Goal: Transaction & Acquisition: Purchase product/service

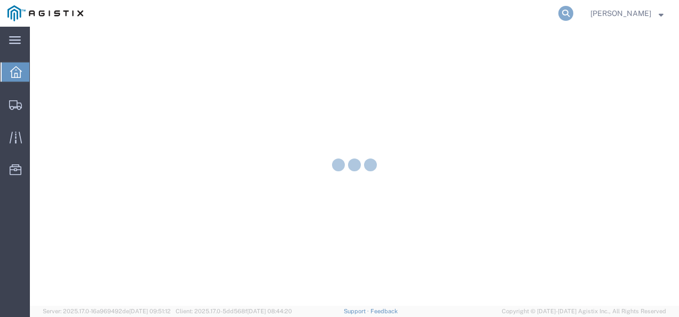
click at [573, 13] on icon at bounding box center [565, 13] width 15 height 15
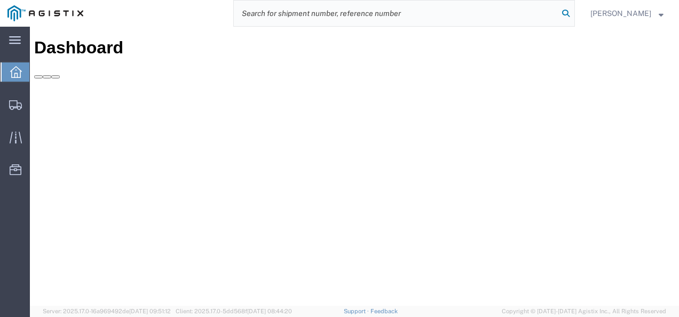
paste input "56499220"
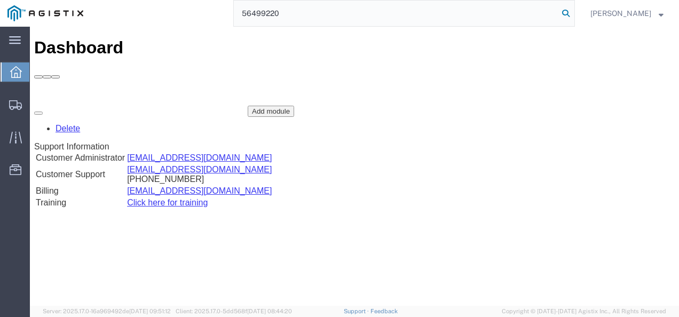
type input "56499220"
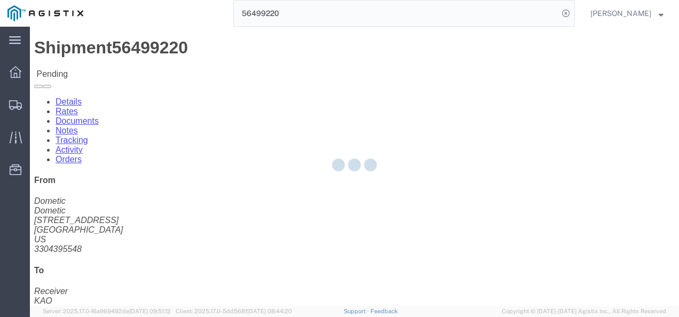
drag, startPoint x: 387, startPoint y: 204, endPoint x: 511, endPoint y: 232, distance: 127.0
click at [388, 204] on div at bounding box center [354, 166] width 649 height 279
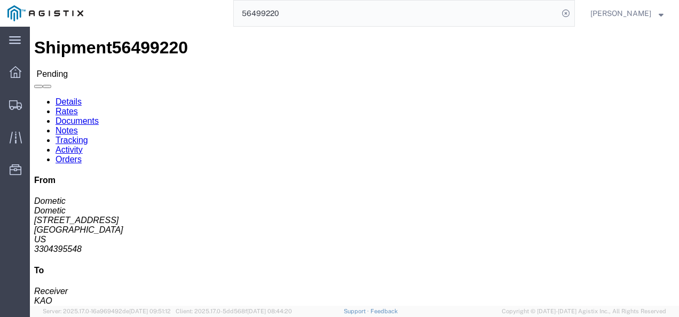
click button "Enter / Modify Bid"
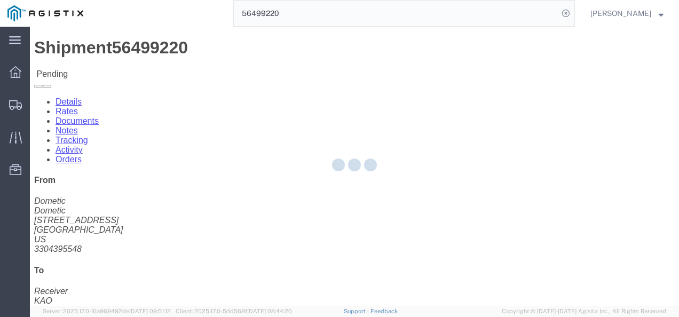
select select "4622"
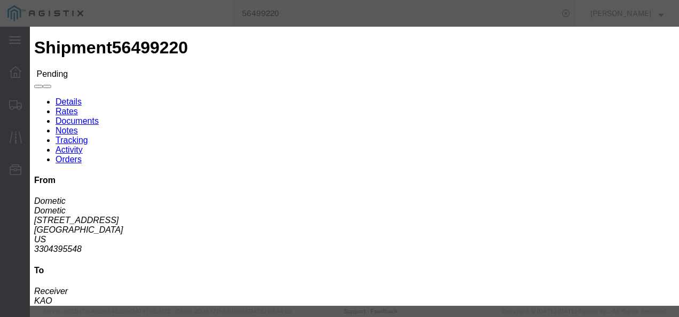
click link "ks_ga - Echo Global Logistics - TL Standard 3 - 5 Day"
drag, startPoint x: 535, startPoint y: 170, endPoint x: 397, endPoint y: 175, distance: 137.7
click div "Select 2 Day Service 3 Axle Winch Truck 3 to 5 Day Service 96L Domestic Flat Ra…"
type input "2300"
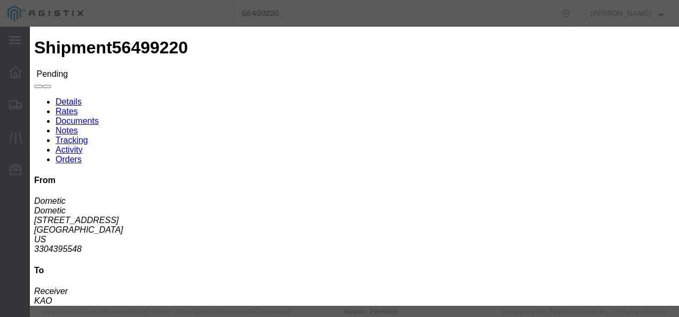
click button "Submit"
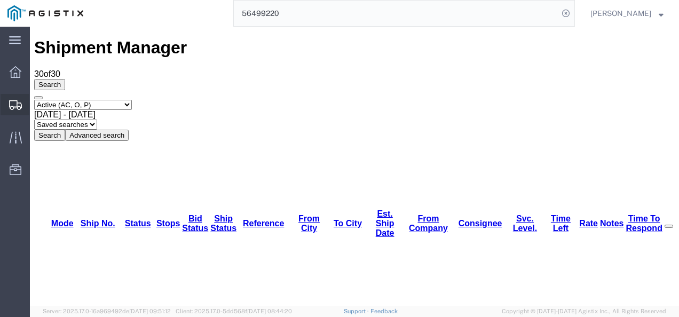
click at [37, 100] on span "Shipments" at bounding box center [32, 104] width 7 height 21
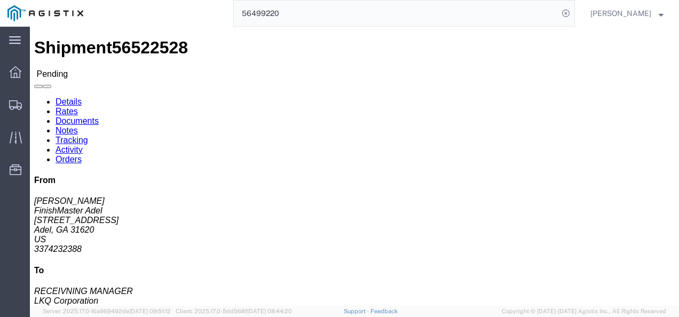
click div "Ship From FinishMaster Adel ([PERSON_NAME]) [STREET_ADDRESS][PERSON_NAME] 33742…"
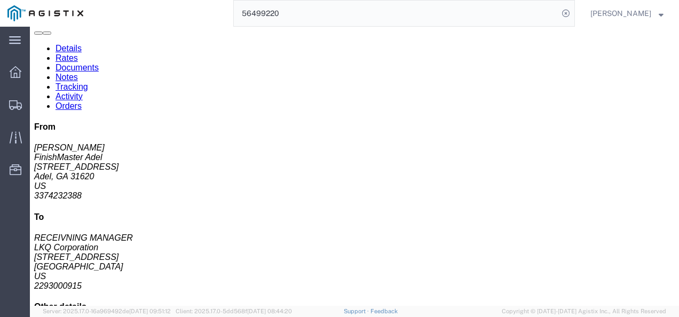
click h4 "Routing & Vehicle Information"
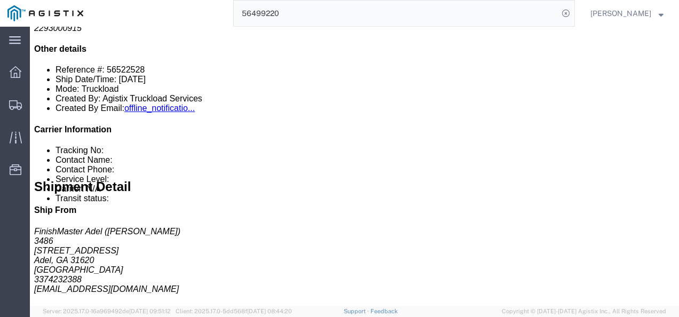
scroll to position [320, 0]
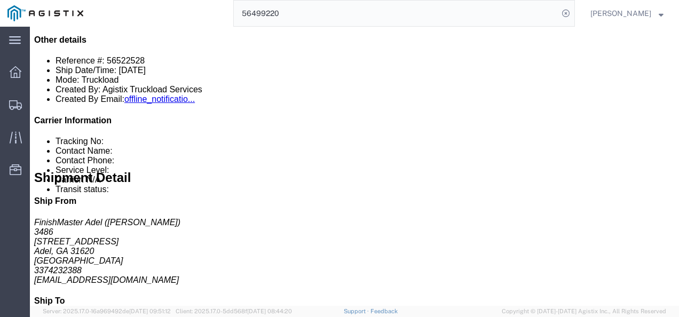
click div "13 Pallet(s) Standard (Not Stackable) Total weight: 7500.00 ( 31979.00 dim ) LB…"
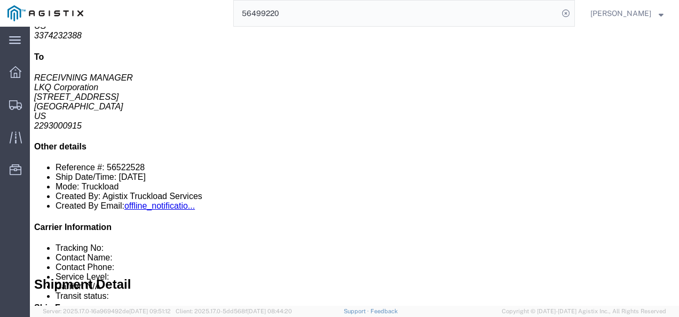
scroll to position [0, 0]
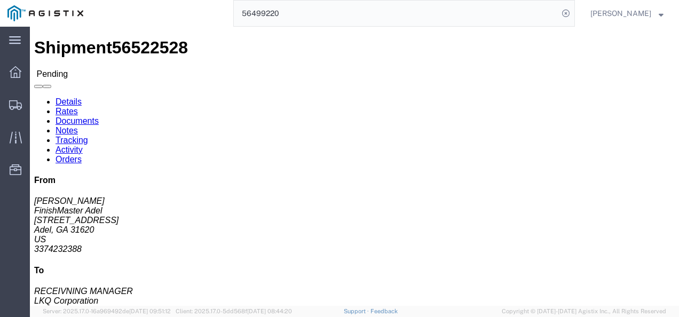
click div "Ship From FinishMaster Adel ([PERSON_NAME]) [STREET_ADDRESS][PERSON_NAME] 33742…"
click h4 "Routing & Vehicle Information"
click div "Leg 1 - Truckload Vehicle 1: Standard Dry Van (53 Feet) Number of trucks: 1"
drag, startPoint x: 296, startPoint y: 200, endPoint x: 314, endPoint y: 228, distance: 33.6
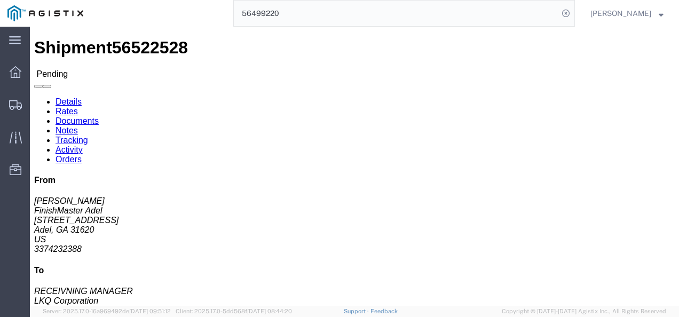
click div "Shipment Detail Ship From FinishMaster Adel ([PERSON_NAME]) 3486 [STREET_ADDRES…"
click div "Leg 1 - Truckload Vehicle 1: Standard Dry Van (53 Feet) Number of trucks: 1"
click div "Ship From FinishMaster Adel ([PERSON_NAME]) [STREET_ADDRESS][PERSON_NAME] 33742…"
click h4 "Routing & Vehicle Information"
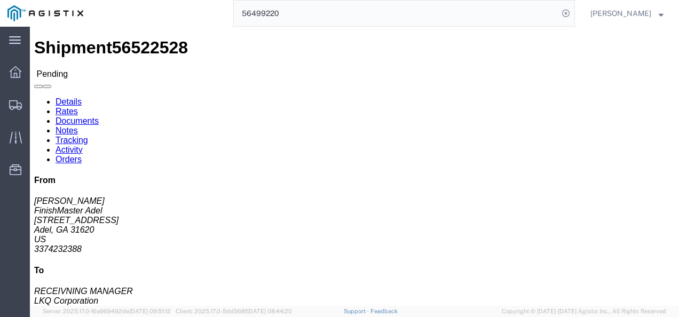
drag, startPoint x: 258, startPoint y: 187, endPoint x: 189, endPoint y: 200, distance: 69.9
click div "Shipment Detail Ship From FinishMaster Adel ([PERSON_NAME]) 3486 [STREET_ADDRES…"
click div "Ship From FinishMaster Adel ([PERSON_NAME]) [STREET_ADDRESS][PERSON_NAME] 33742…"
drag, startPoint x: 316, startPoint y: 193, endPoint x: 305, endPoint y: 187, distance: 12.4
click h4 "Routing & Vehicle Information"
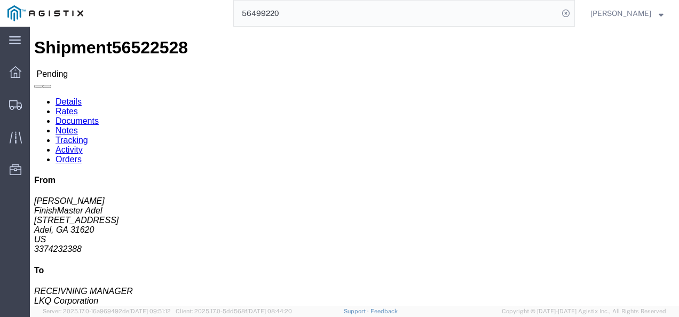
click div "Leg 1 - Truckload Vehicle 1: Standard Dry Van (53 Feet) Number of trucks: 1"
click button "Enter / Modify Bid"
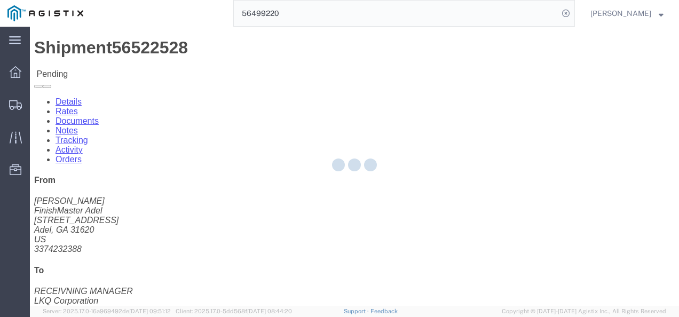
select select "4622"
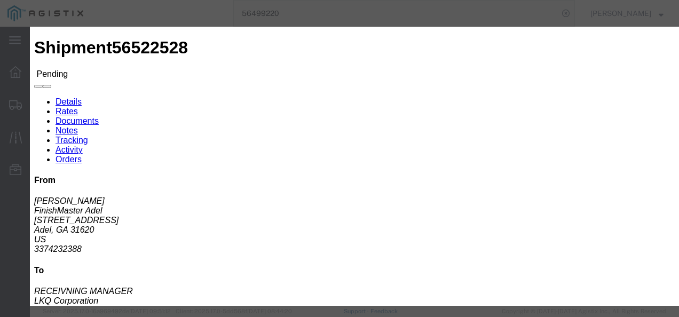
click link "ks_ga - Echo Global Logistics - TL Standard 3 - 5 Day"
drag, startPoint x: 560, startPoint y: 107, endPoint x: 407, endPoint y: 104, distance: 153.7
click div "Select 2 Day Service 3 Axle Winch Truck 3 to 5 Day Service 96L Domestic Flat Ra…"
type input "2900"
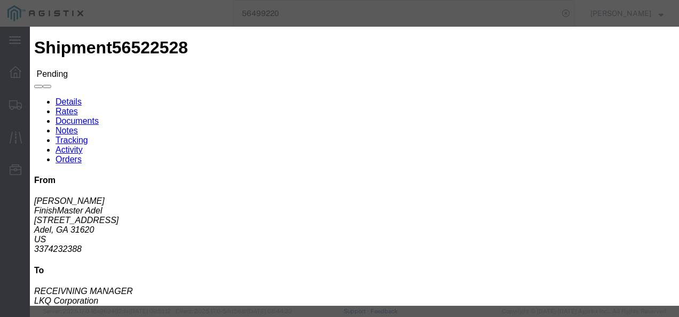
drag, startPoint x: 578, startPoint y: 216, endPoint x: 571, endPoint y: 217, distance: 7.0
click div "Submit Close"
click button "Submit"
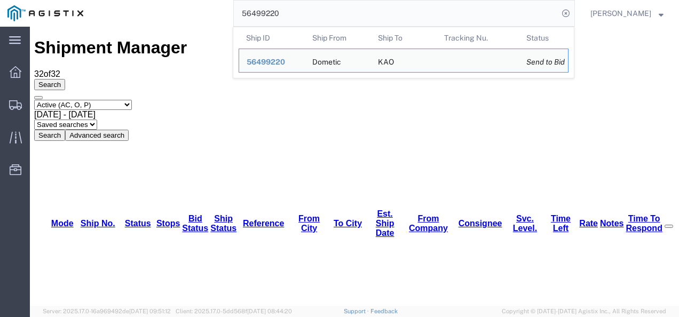
click at [373, 16] on input "56499220" at bounding box center [396, 14] width 324 height 26
paste input "7258"
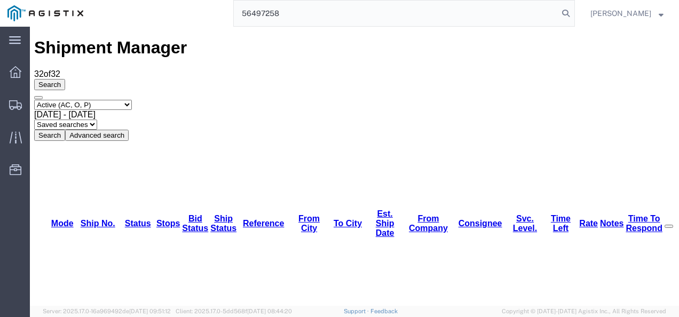
type input "56497258"
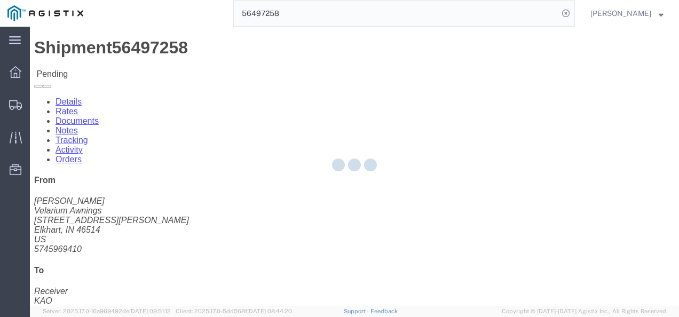
click at [301, 190] on div at bounding box center [354, 166] width 649 height 279
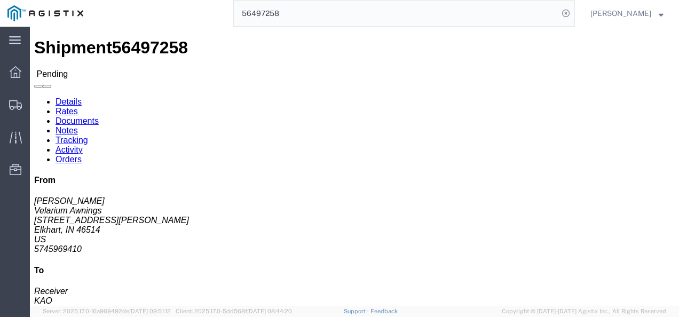
click link "Rates"
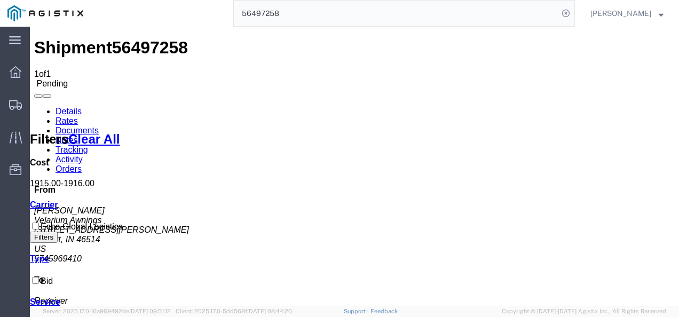
click at [63, 107] on link "Details" at bounding box center [68, 111] width 26 height 9
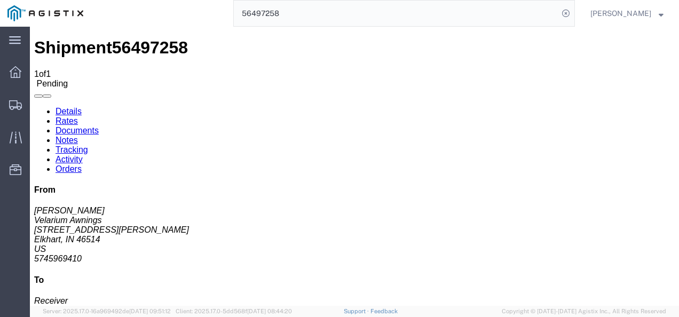
click button "Enter / Modify Bid"
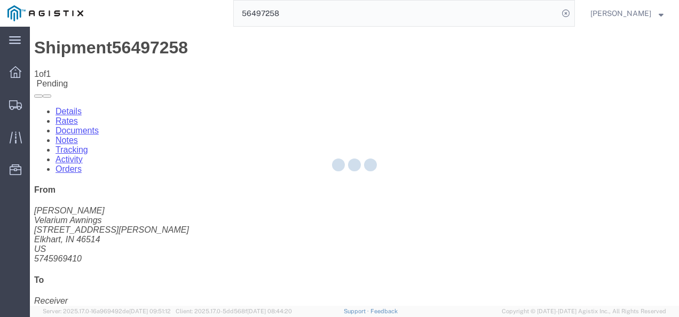
select select "4622"
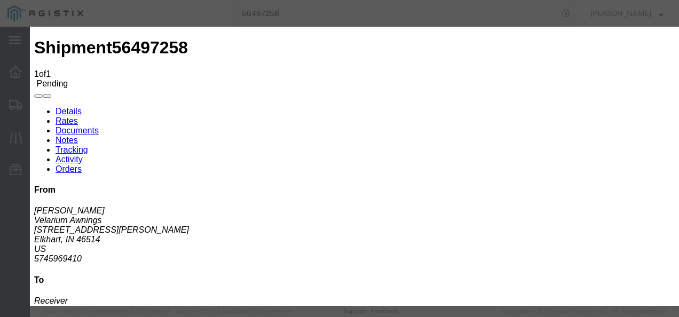
click link "ks_ga - Echo Global Logistics - TL Standard 3 - 5 Day"
drag, startPoint x: 552, startPoint y: 164, endPoint x: 365, endPoint y: 163, distance: 186.2
click div "Select 2 Day Service 3 Axle Winch Truck 3 to 5 Day Service 96L Domestic Flat Ra…"
type input "1400"
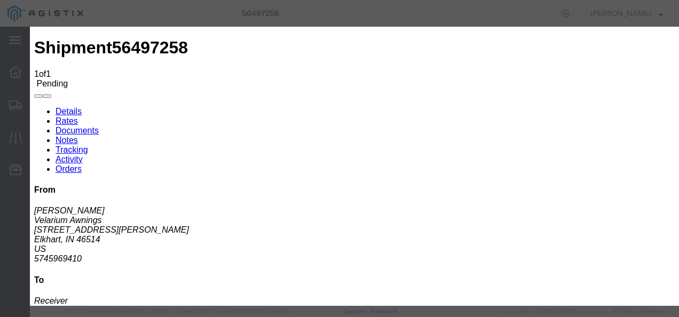
click button "Submit"
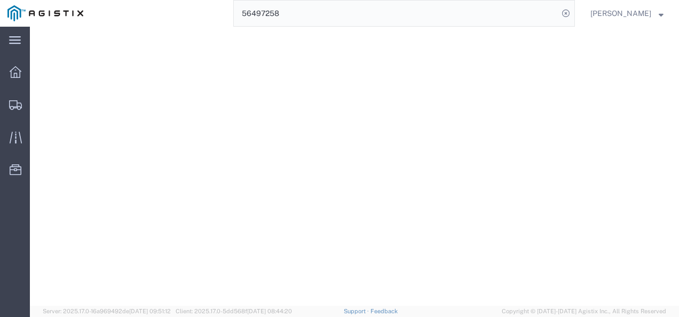
scroll to position [213, 0]
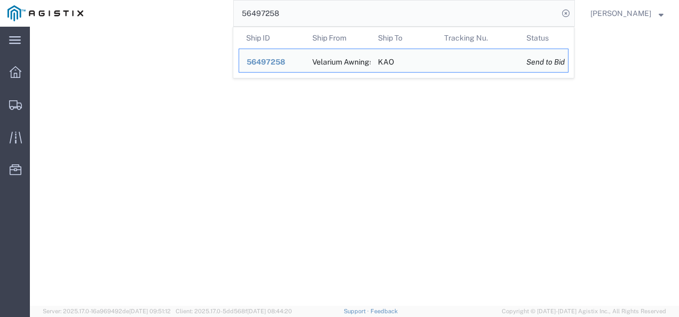
click at [338, 10] on input "56497258" at bounding box center [396, 14] width 324 height 26
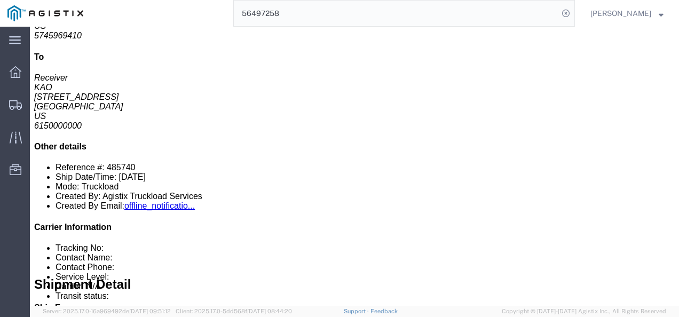
drag, startPoint x: 322, startPoint y: 141, endPoint x: 389, endPoint y: 189, distance: 82.9
click div "1 Pallet(s) Standard (Not Stackable) Total weight: 170.00 ( 315.00 dim ) LBS Ca…"
click button "Enter / Modify Bid"
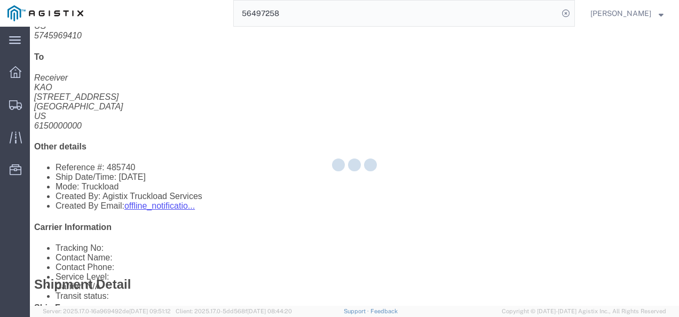
select select "4622"
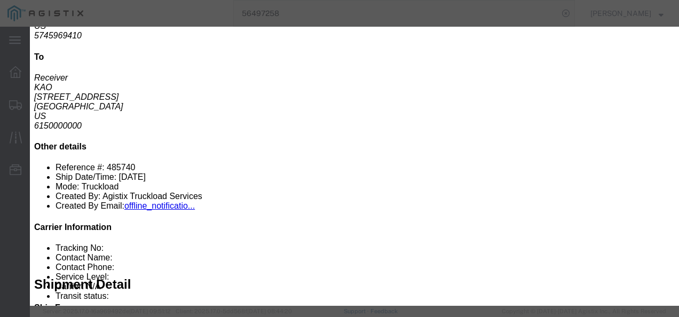
click link "ks_ga - Echo Global Logistics - TL Standard 3 - 5 Day"
drag, startPoint x: 544, startPoint y: 105, endPoint x: 444, endPoint y: 111, distance: 100.5
click div "Select 2 Day Service 3 Axle Winch Truck 3 to 5 Day Service 96L Domestic Flat Ra…"
click button "Submit"
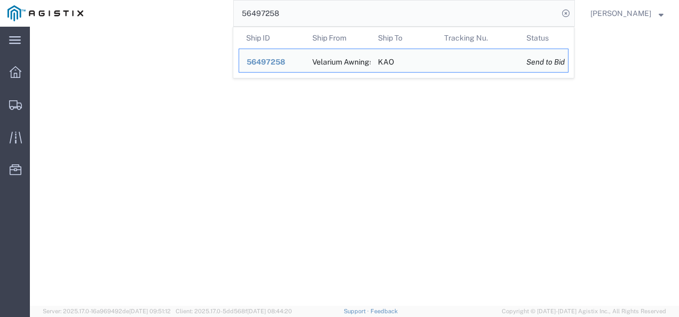
click at [330, 13] on input "56497258" at bounding box center [396, 14] width 324 height 26
paste input "63908940"
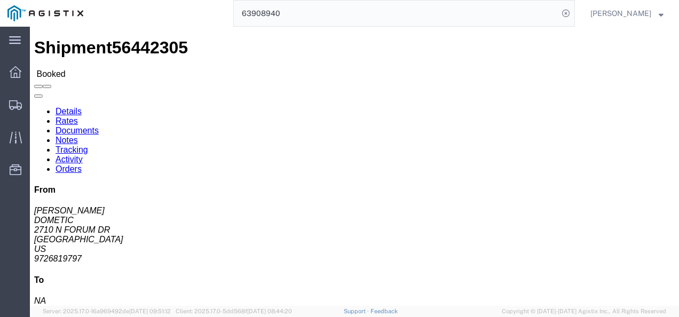
click h4 "Routing & Vehicle Information"
click div "Shipment Detail Ship From DOMETIC ([PERSON_NAME]) [STREET_ADDRESS] 9726819797 […"
click h4 "Routing & Vehicle Information"
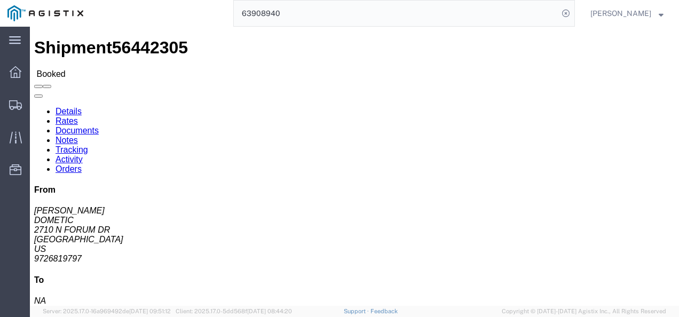
click h4 "Routing & Vehicle Information"
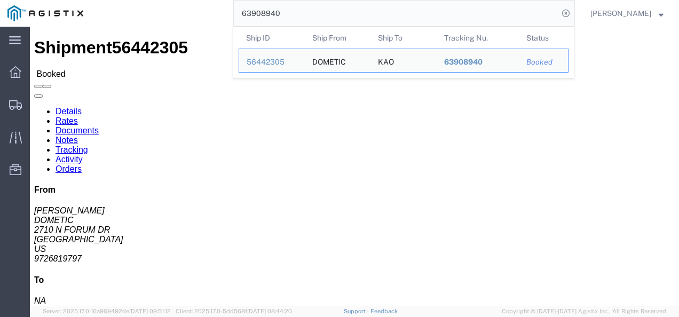
click at [300, 16] on input "63908940" at bounding box center [396, 14] width 324 height 26
click at [300, 15] on input "63908940" at bounding box center [396, 14] width 324 height 26
paste input "56442305"
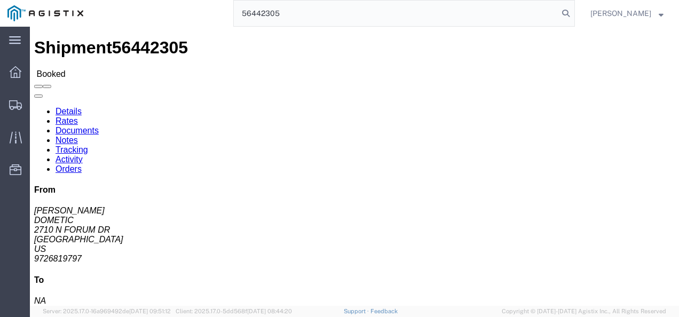
type input "56442305"
click div "Leg 1 - Truckload Vehicle 1: Standard Dry Van (53 Feet) Number of trucks: 1"
click h4 "Routing & Vehicle Information"
click at [312, 17] on input "56442305" at bounding box center [396, 14] width 324 height 26
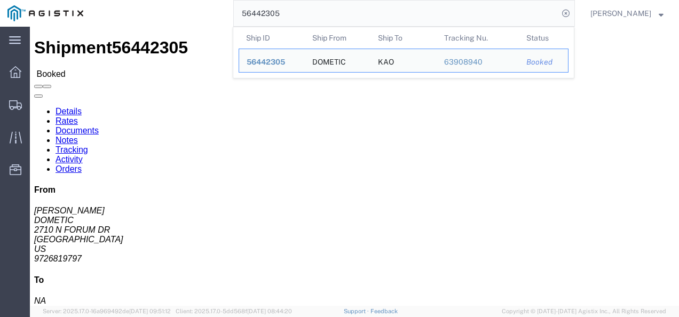
click h4 "Routing & Vehicle Information"
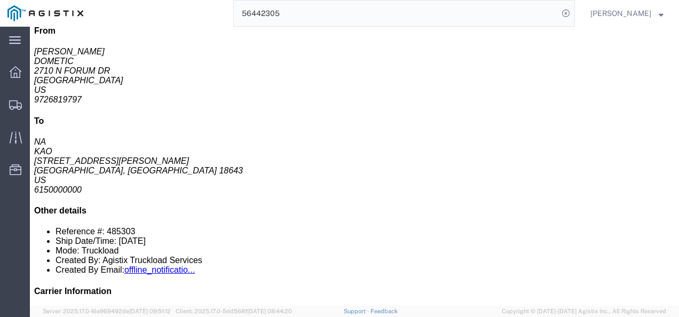
scroll to position [53, 0]
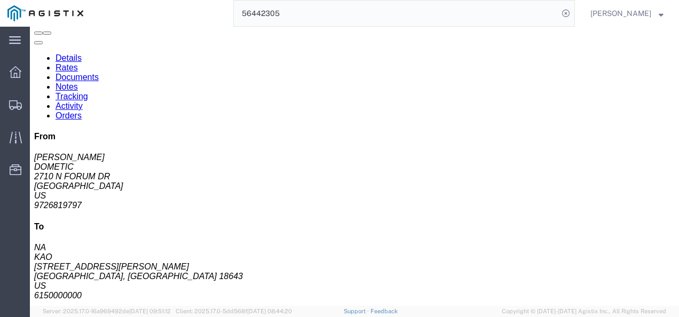
click div "Shipment Detail Ship From DOMETIC ([PERSON_NAME]) [STREET_ADDRESS] 9726819797 […"
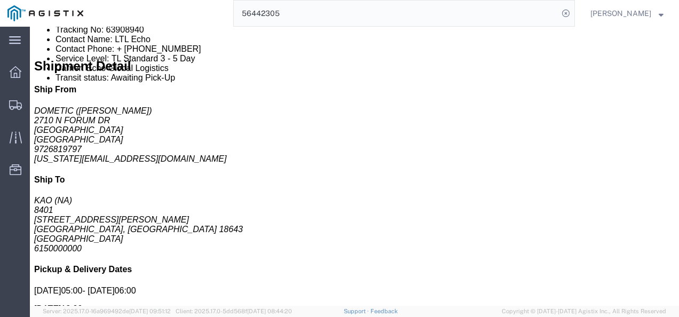
scroll to position [427, 0]
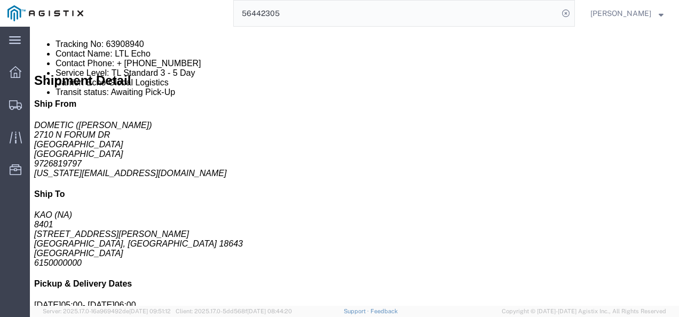
click div "Billing Cost Center: 8556 Freight out to KAO Customers Cost Center Number: 8556…"
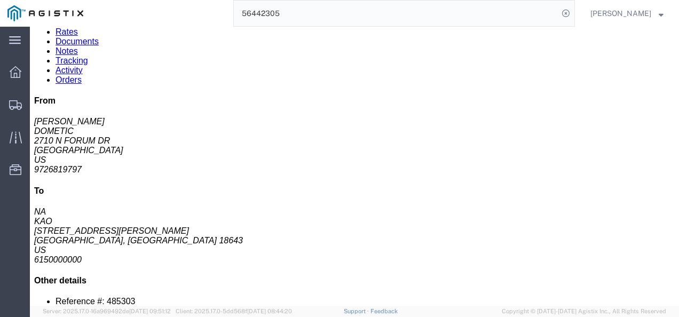
scroll to position [0, 0]
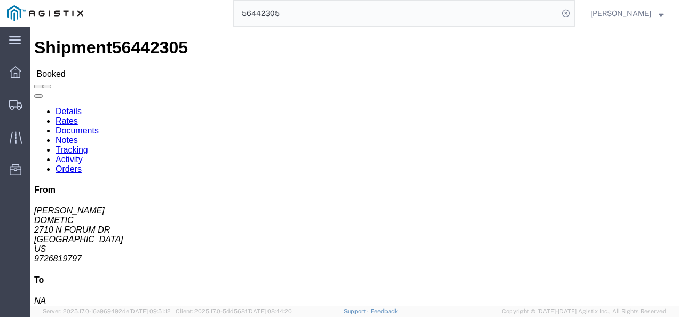
click div "Leg 1 - Truckload Vehicle 1: Standard Dry Van (53 Feet) Number of trucks: 1"
click h4 "Routing & Vehicle Information"
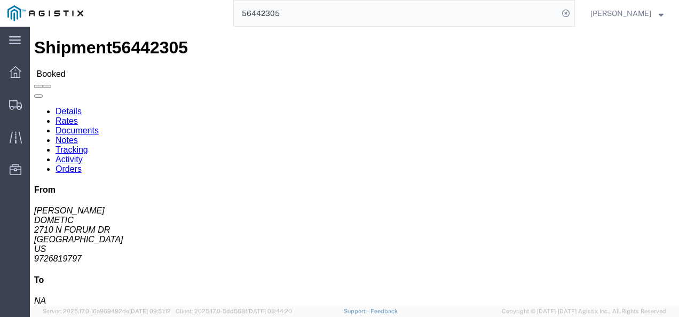
drag, startPoint x: 378, startPoint y: 169, endPoint x: 372, endPoint y: 197, distance: 28.9
click div "Shipment Detail Ship From DOMETIC ([PERSON_NAME]) [STREET_ADDRESS] 9726819797 […"
